Goal: Check status: Check status

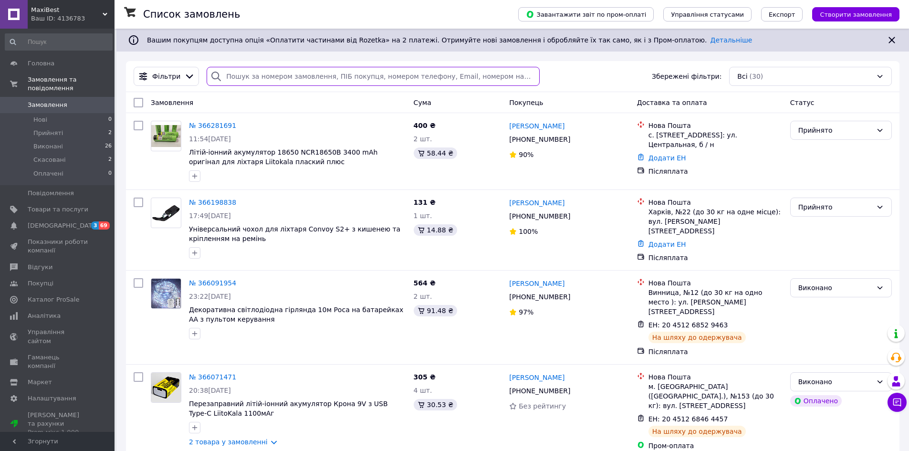
click at [244, 78] on input "search" at bounding box center [373, 76] width 332 height 19
paste input "380966596021"
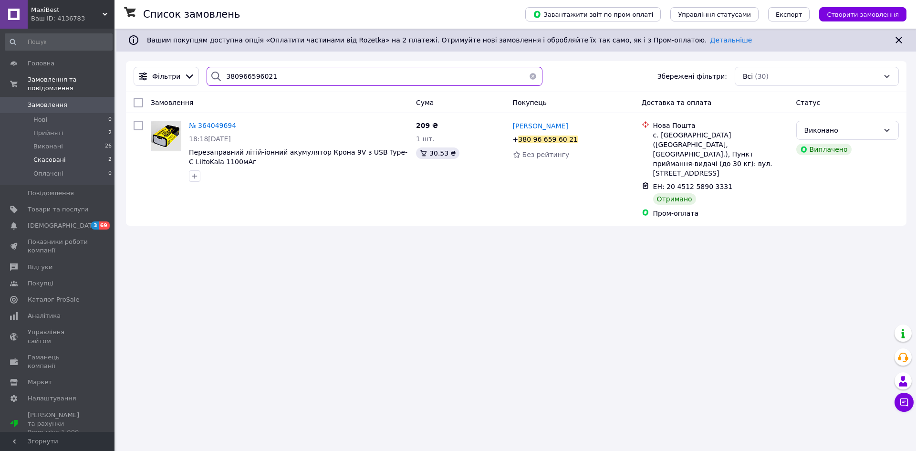
type input "380966596021"
click at [208, 123] on span "№ 364049694" at bounding box center [212, 126] width 47 height 8
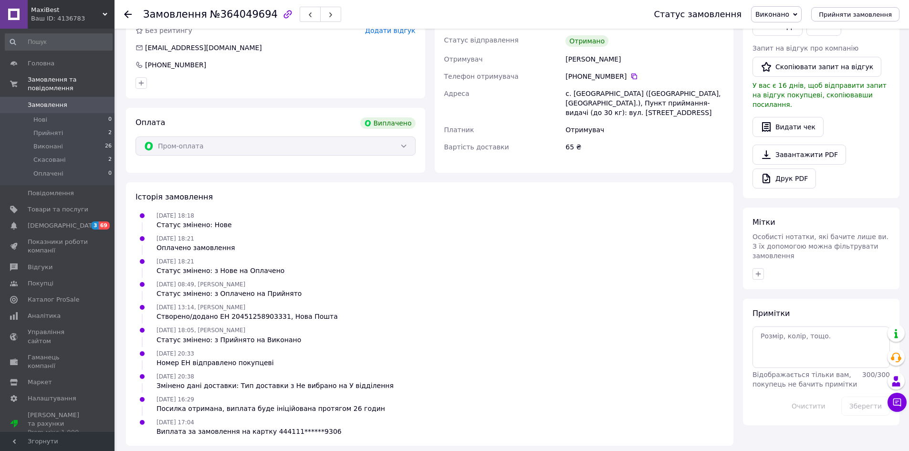
scroll to position [246, 0]
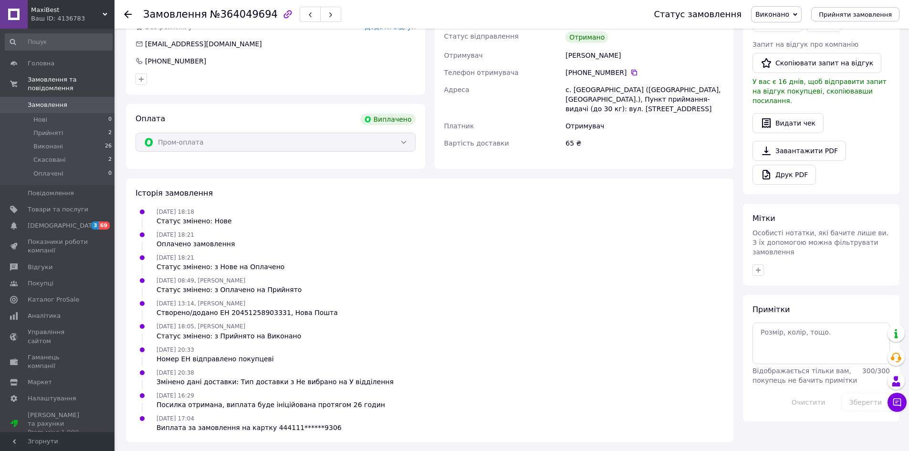
click at [66, 101] on span "Замовлення" at bounding box center [58, 105] width 61 height 9
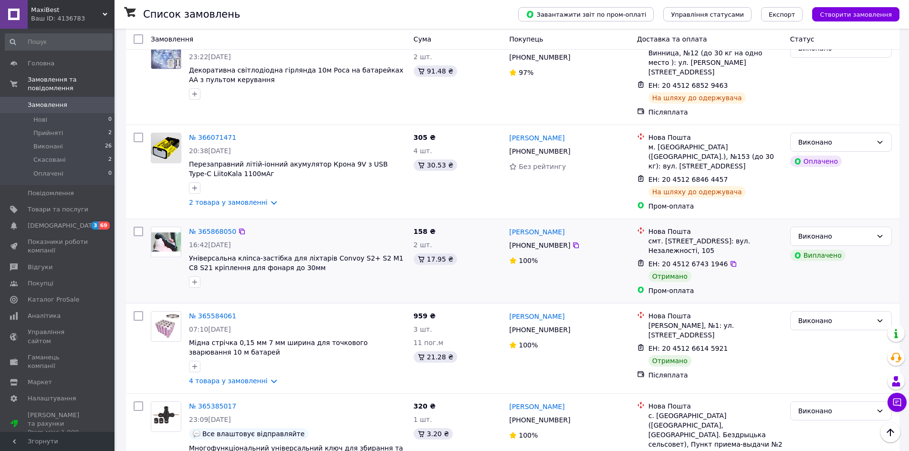
scroll to position [238, 0]
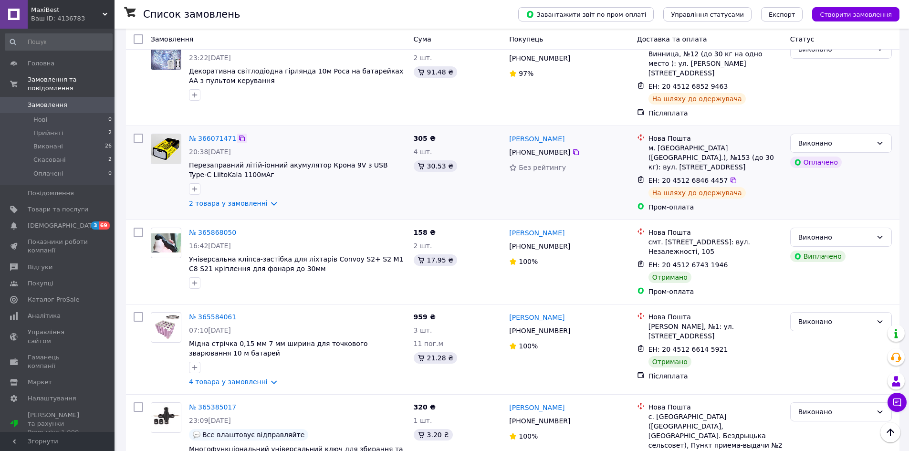
click at [238, 135] on icon at bounding box center [242, 139] width 8 height 8
